Goal: Book appointment/travel/reservation

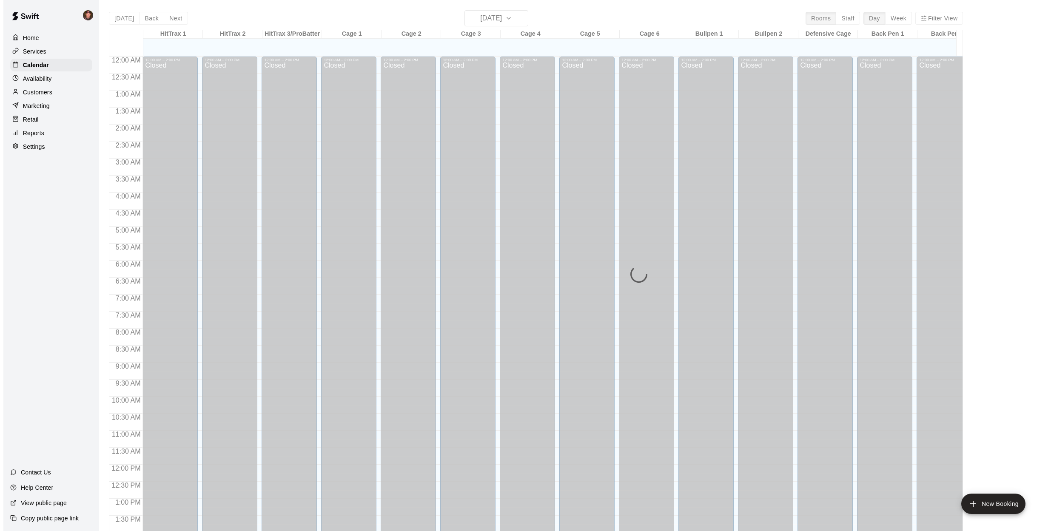
scroll to position [307, 0]
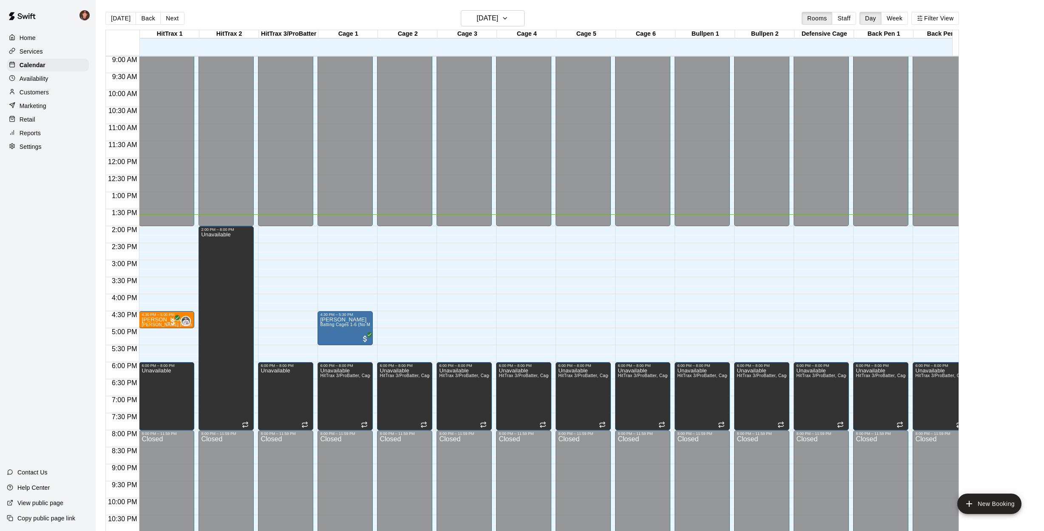
click at [99, 326] on main "[DATE] Back [DATE][DATE] Rooms Staff Day Week Filter View HitTrax 1 16 Tue HitT…" at bounding box center [570, 272] width 949 height 545
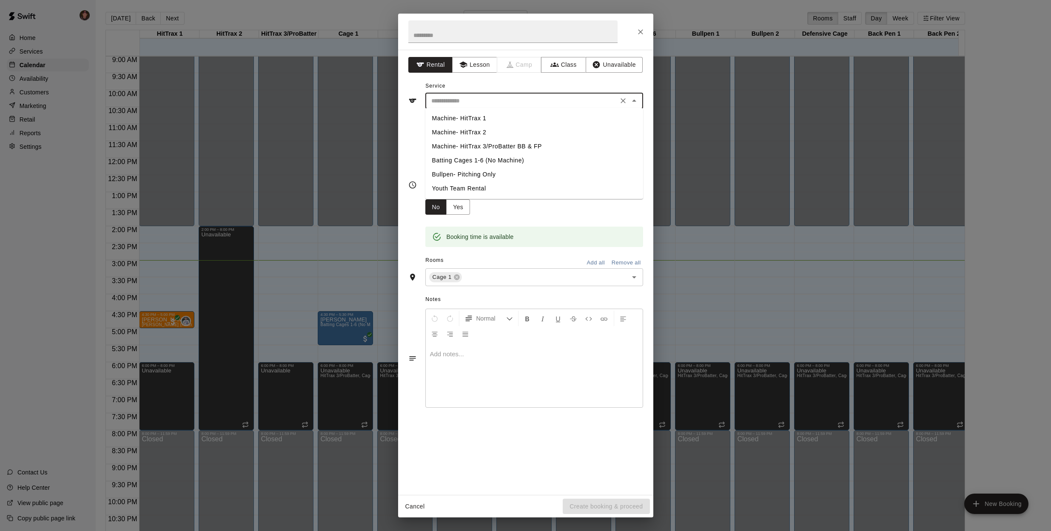
click at [478, 99] on input "text" at bounding box center [522, 101] width 188 height 11
click at [454, 160] on li "Batting Cages 1-6 (No Machine)" at bounding box center [534, 161] width 218 height 14
type input "**********"
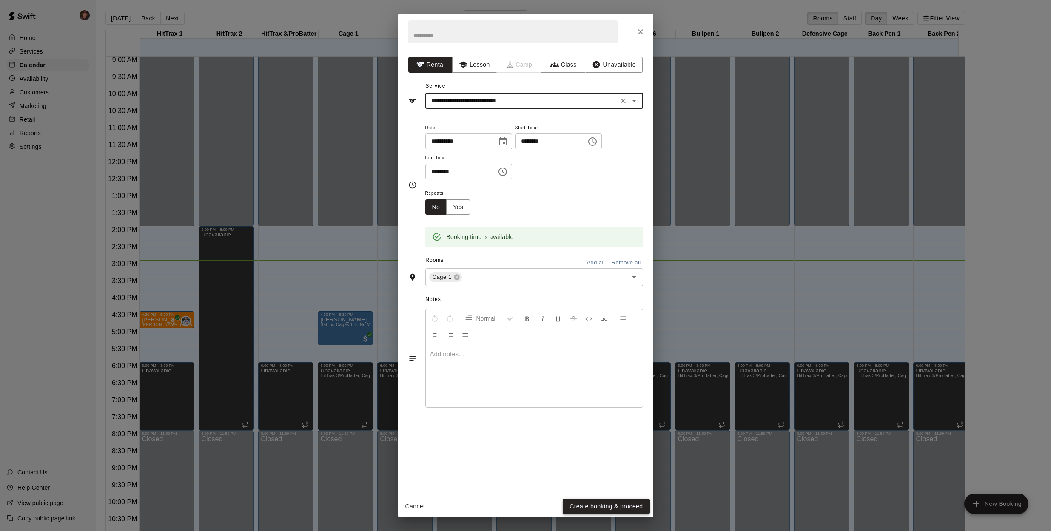
click at [592, 506] on button "Create booking & proceed" at bounding box center [606, 507] width 87 height 16
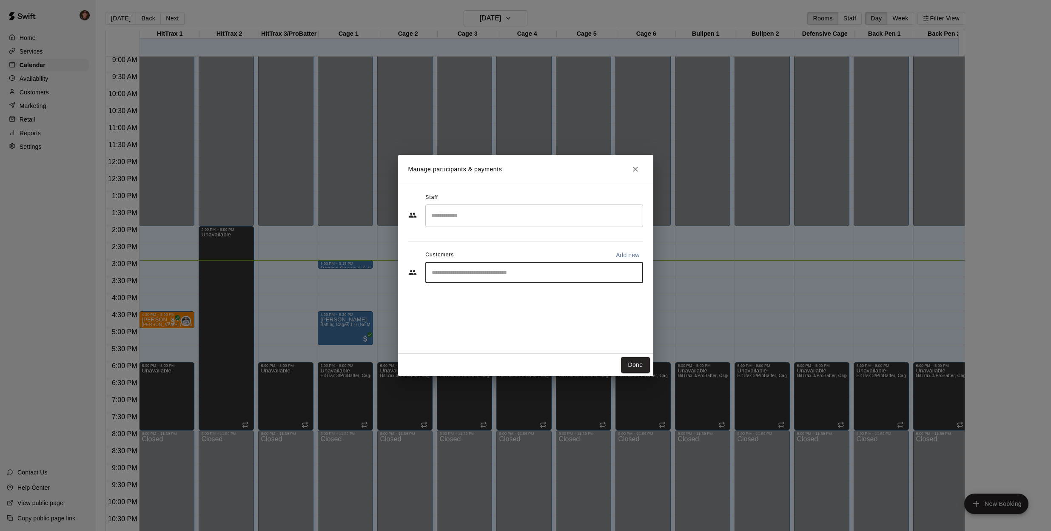
click at [469, 273] on input "Start typing to search customers..." at bounding box center [534, 272] width 210 height 9
type input "******"
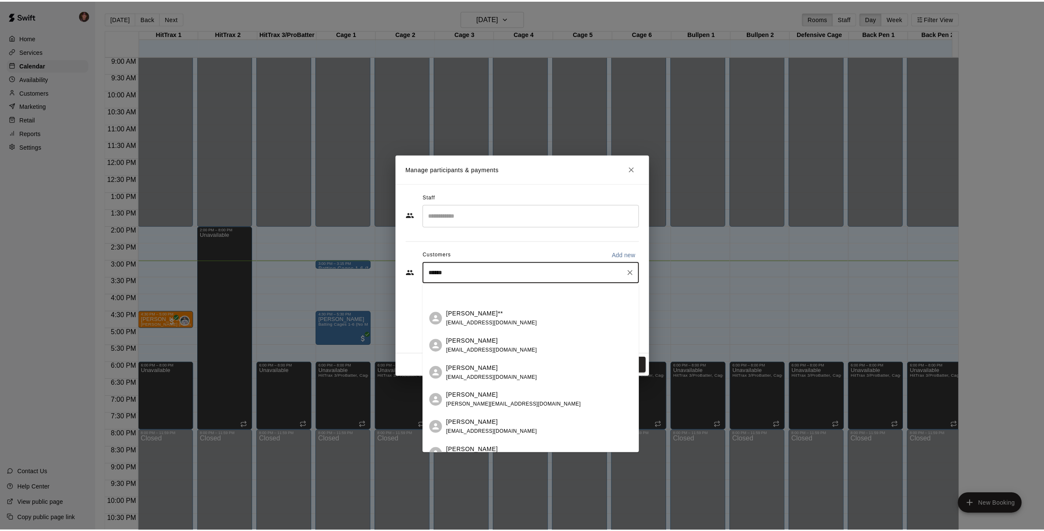
scroll to position [134, 0]
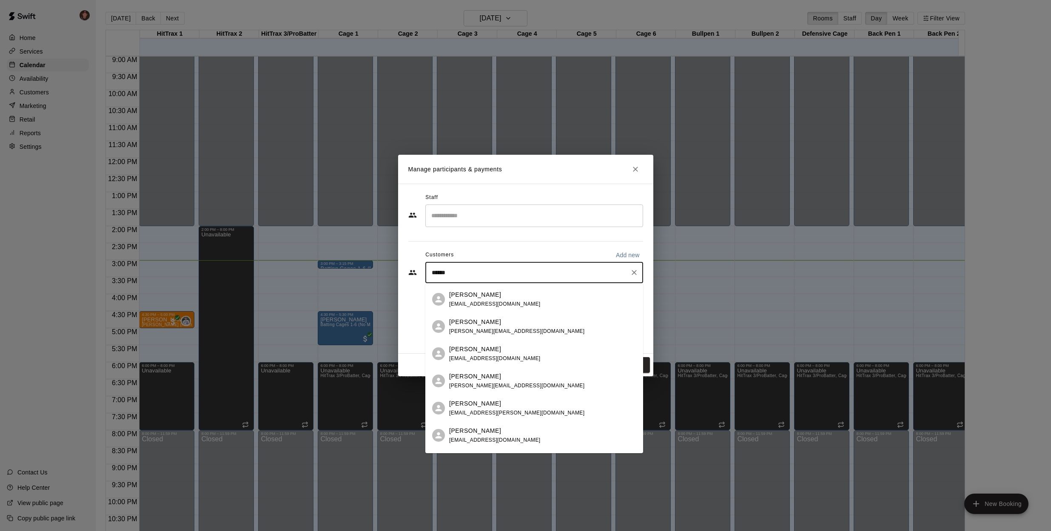
click at [521, 380] on div "[PERSON_NAME] [PERSON_NAME][EMAIL_ADDRESS][DOMAIN_NAME]" at bounding box center [542, 381] width 187 height 18
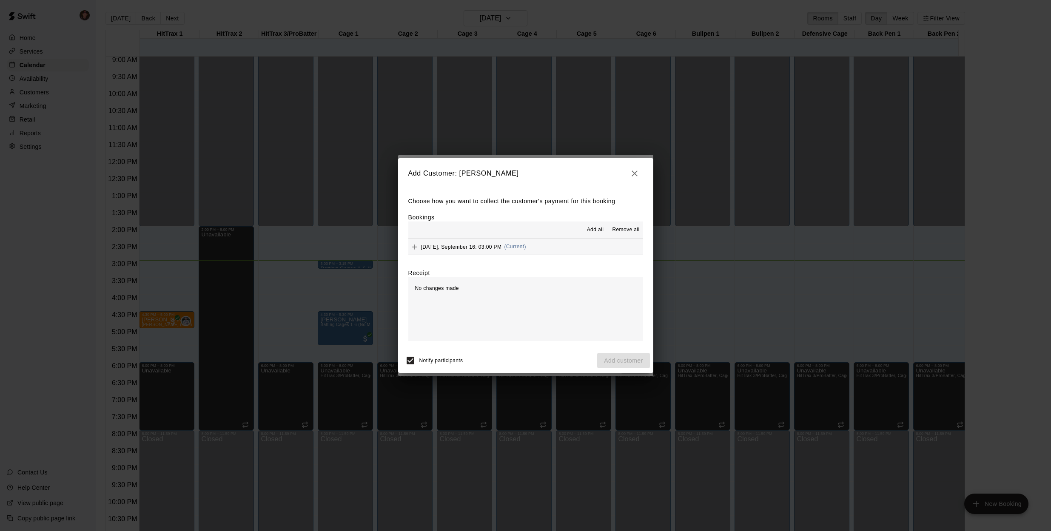
click at [560, 252] on button "[DATE], September 16: 03:00 PM (Current)" at bounding box center [525, 247] width 235 height 16
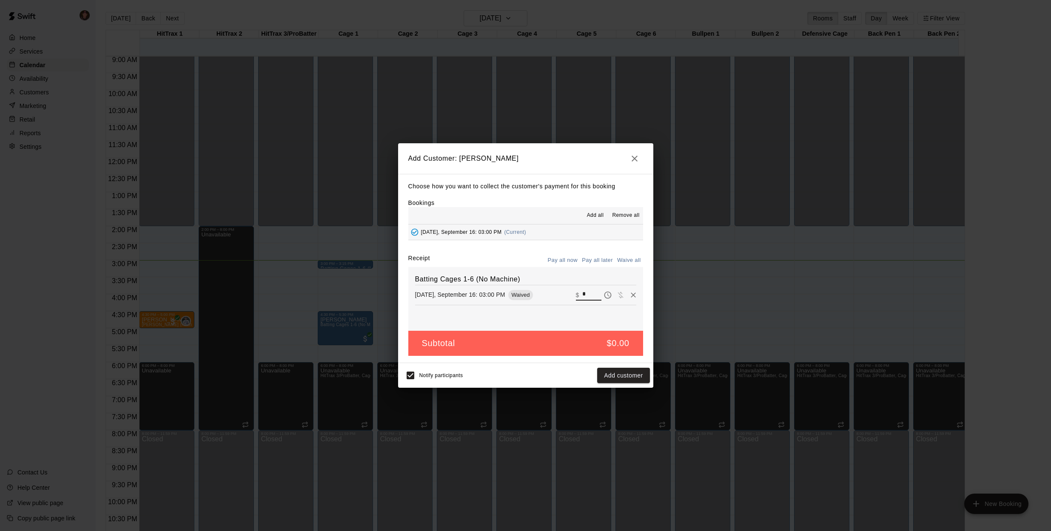
drag, startPoint x: 583, startPoint y: 295, endPoint x: 564, endPoint y: 293, distance: 18.4
click at [564, 293] on div "[DATE], September 16: 03:00 PM Waived ​ $ *" at bounding box center [525, 295] width 221 height 13
type input "**"
click at [628, 376] on button "Checkout" at bounding box center [629, 376] width 40 height 16
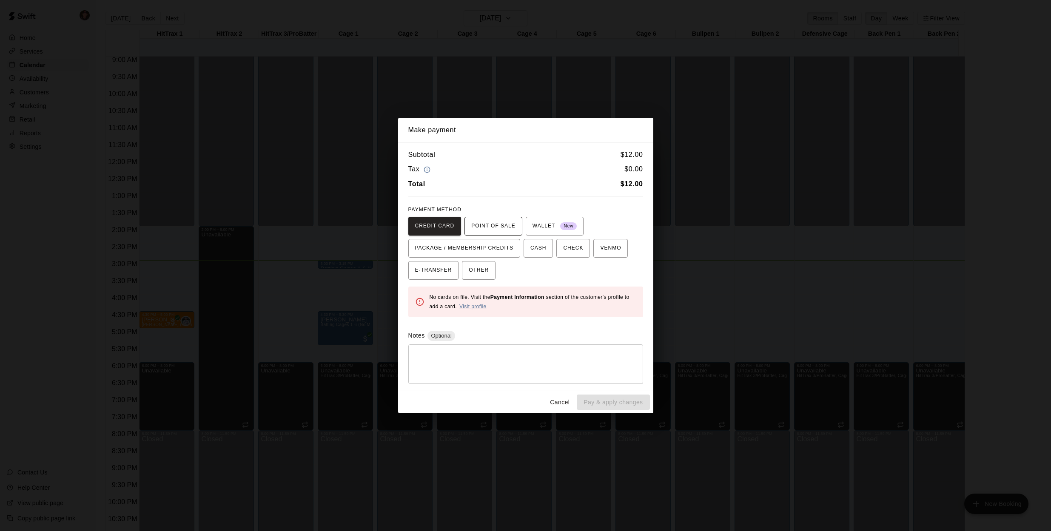
click at [497, 226] on span "POINT OF SALE" at bounding box center [493, 226] width 44 height 14
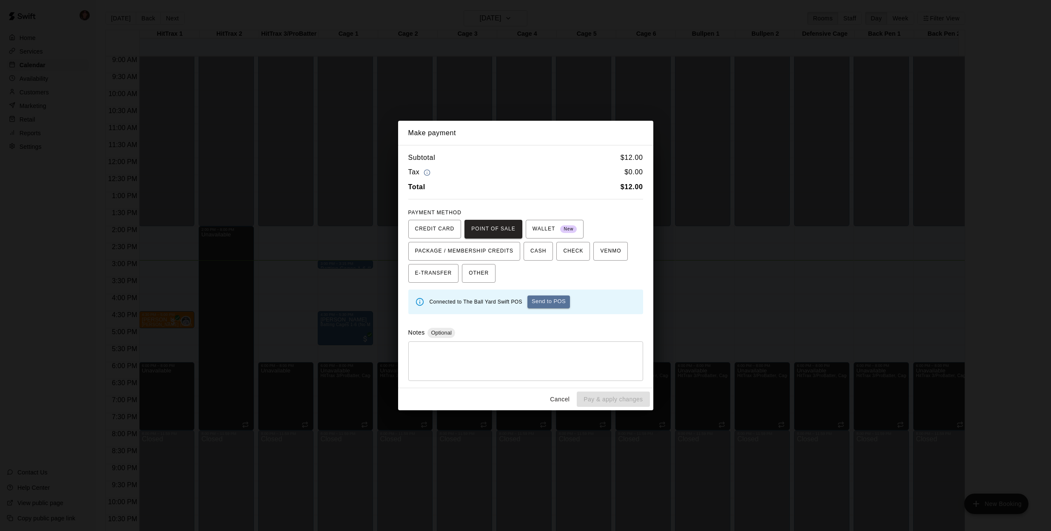
click at [560, 399] on button "Cancel" at bounding box center [559, 400] width 27 height 16
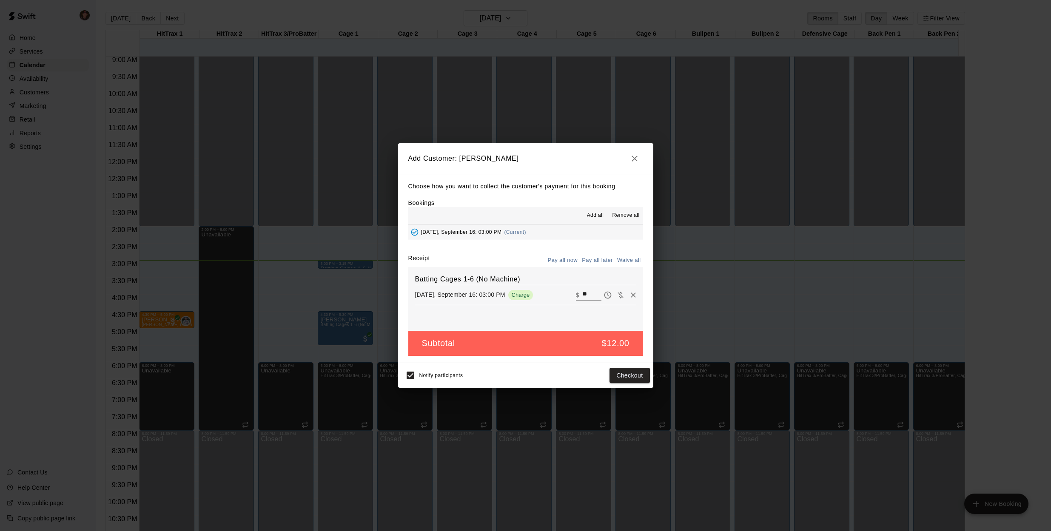
click at [635, 159] on icon "button" at bounding box center [634, 159] width 6 height 6
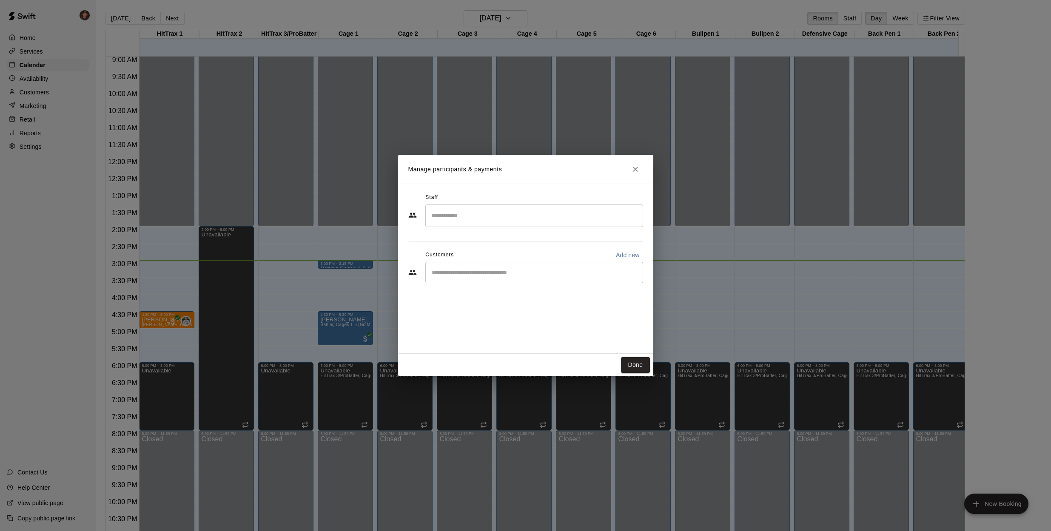
click at [467, 277] on div "​" at bounding box center [534, 272] width 218 height 21
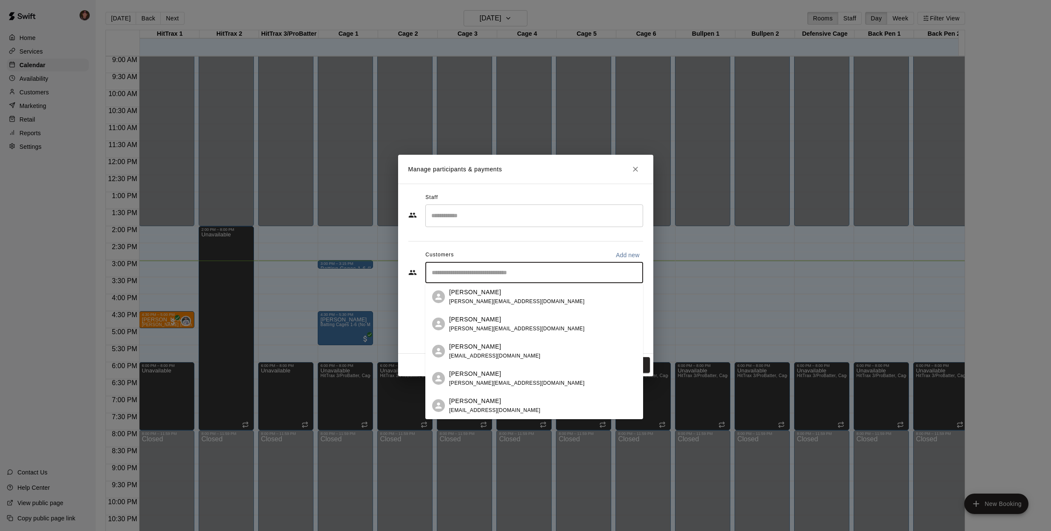
click at [500, 326] on span "[PERSON_NAME][EMAIL_ADDRESS][DOMAIN_NAME]" at bounding box center [516, 329] width 135 height 6
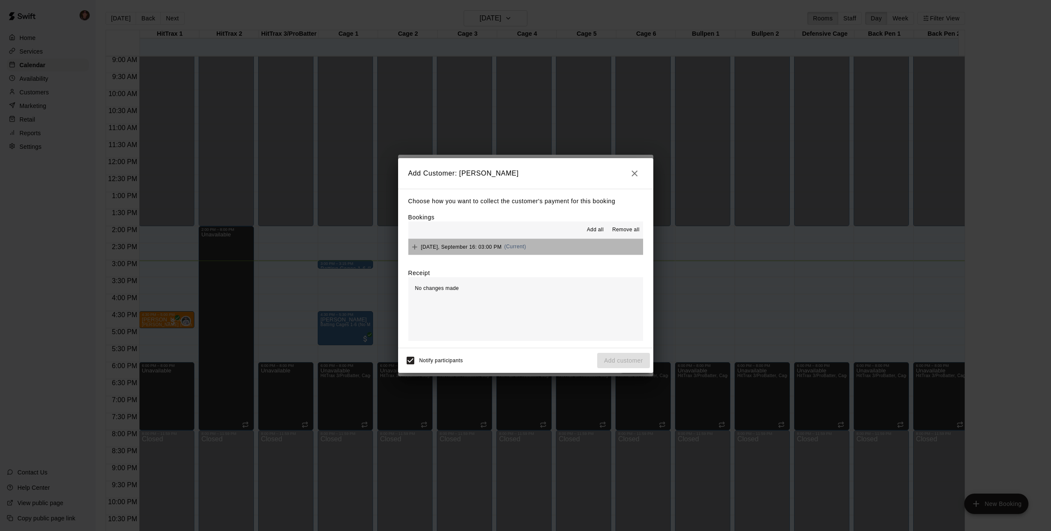
click at [577, 245] on button "[DATE], September 16: 03:00 PM (Current)" at bounding box center [525, 247] width 235 height 16
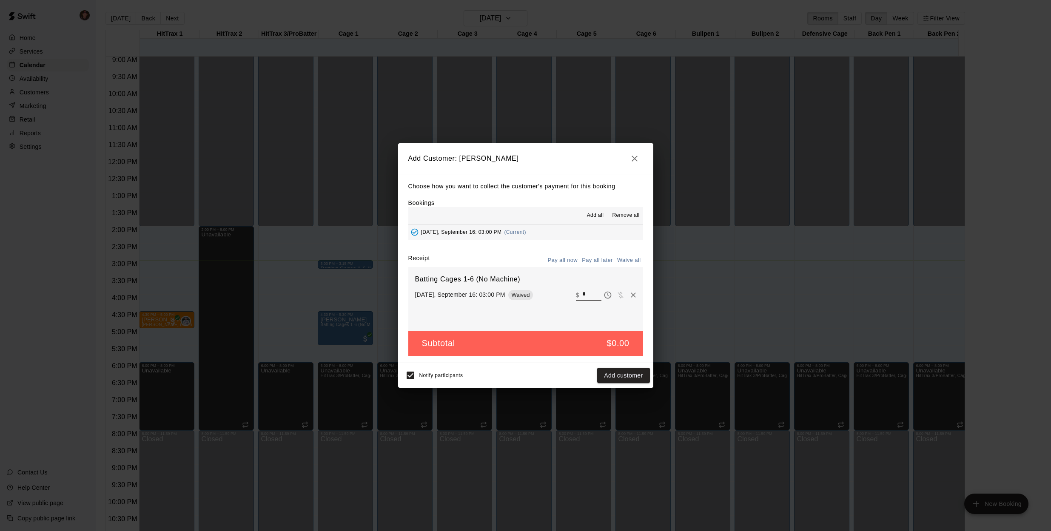
drag, startPoint x: 584, startPoint y: 290, endPoint x: 552, endPoint y: 286, distance: 32.5
click at [552, 286] on div "Batting Cages 1-6 (No Machine) [DATE], September 16: 03:00 PM Waived ​ $ *" at bounding box center [525, 299] width 235 height 64
type input "**"
click at [630, 378] on button "Checkout" at bounding box center [629, 376] width 40 height 16
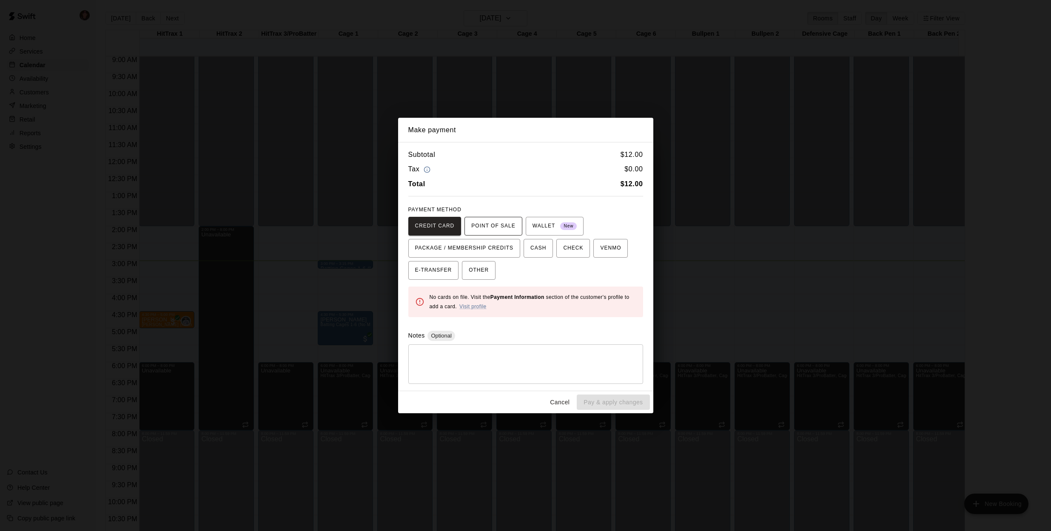
click at [500, 225] on span "POINT OF SALE" at bounding box center [493, 226] width 44 height 14
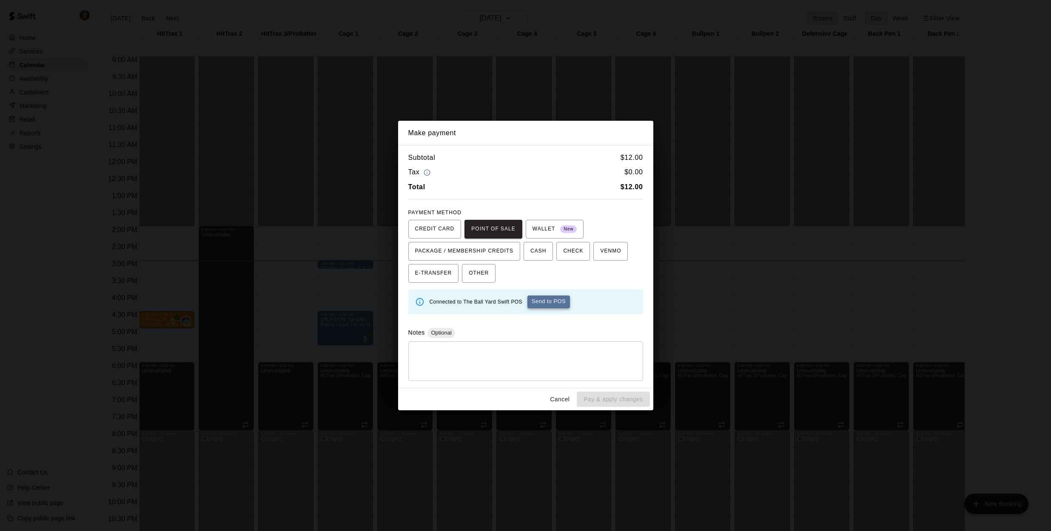
click at [552, 306] on button "Send to POS" at bounding box center [548, 302] width 43 height 13
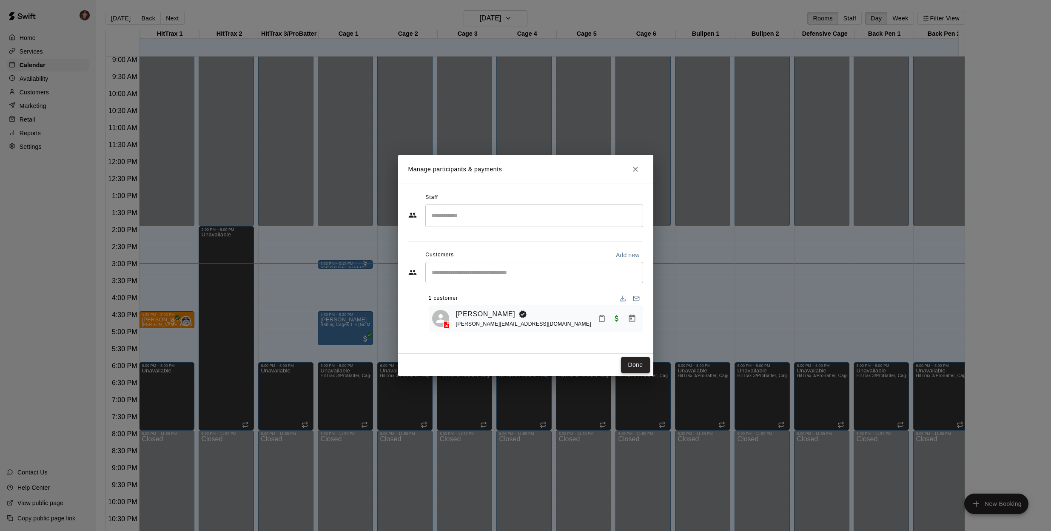
click at [641, 365] on button "Done" at bounding box center [635, 365] width 28 height 16
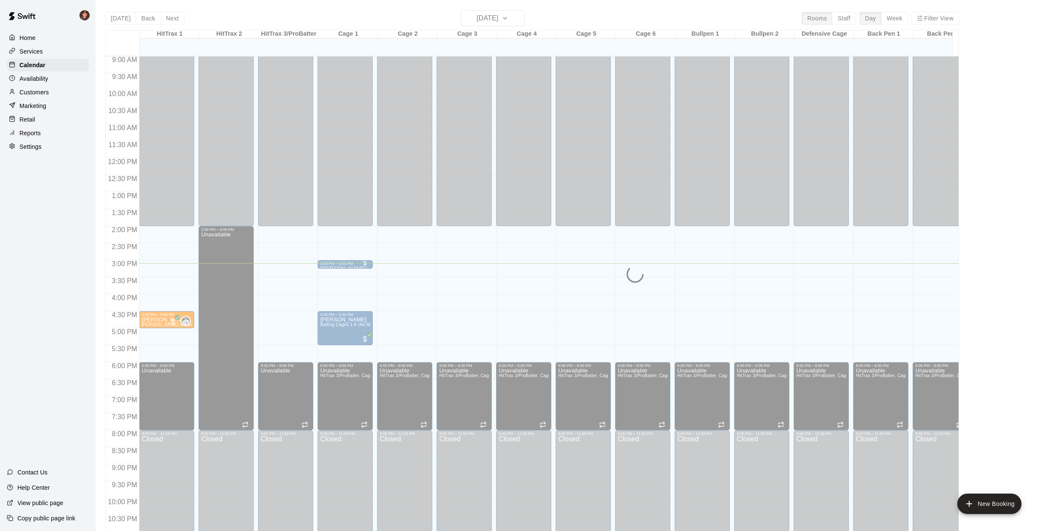
click at [97, 299] on main "[DATE] Back [DATE][DATE] Rooms Staff Day Week Filter View HitTrax 1 16 Tue HitT…" at bounding box center [570, 272] width 949 height 545
